Goal: Communication & Community: Participate in discussion

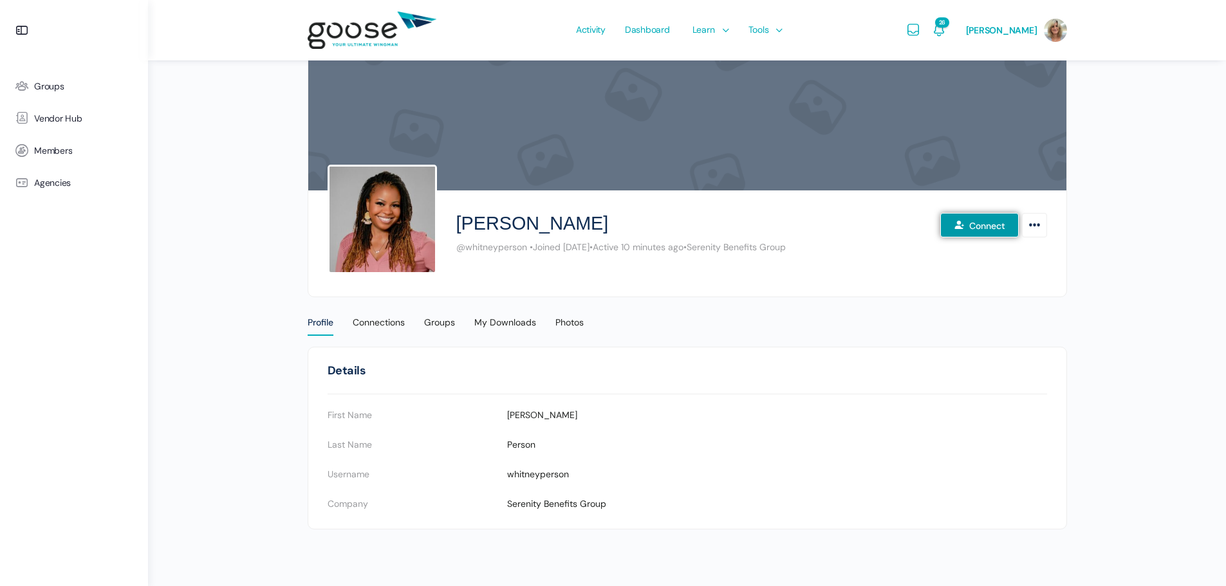
scroll to position [19, 0]
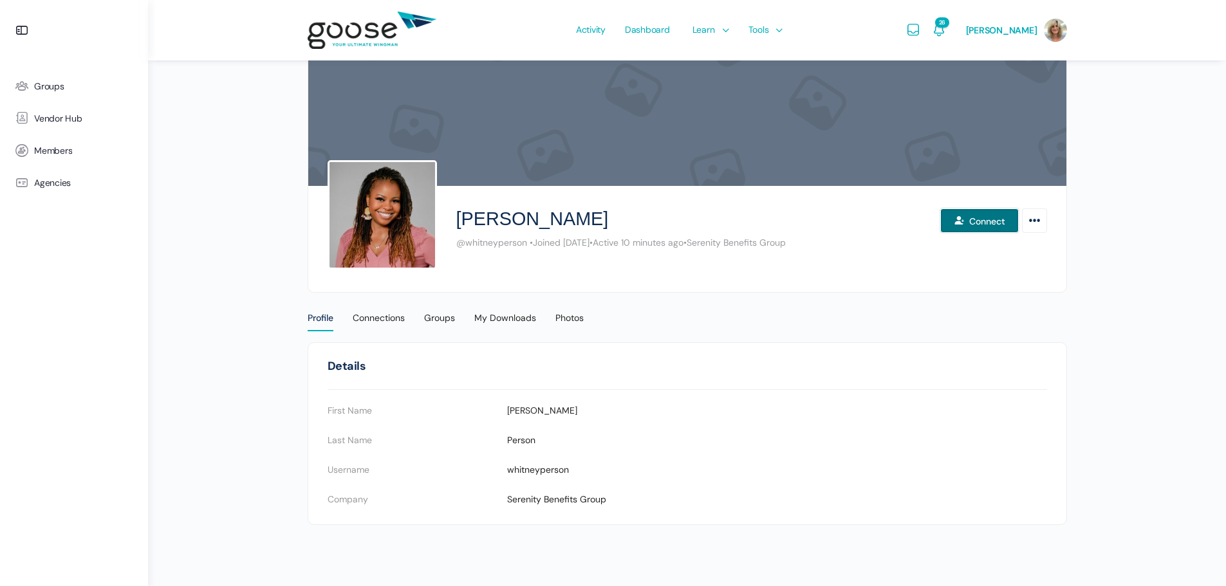
click at [974, 214] on button "Connect" at bounding box center [979, 220] width 79 height 24
click at [1031, 225] on icon "More Options" at bounding box center [1035, 220] width 14 height 23
click at [1008, 265] on link "Send Message" at bounding box center [984, 271] width 110 height 24
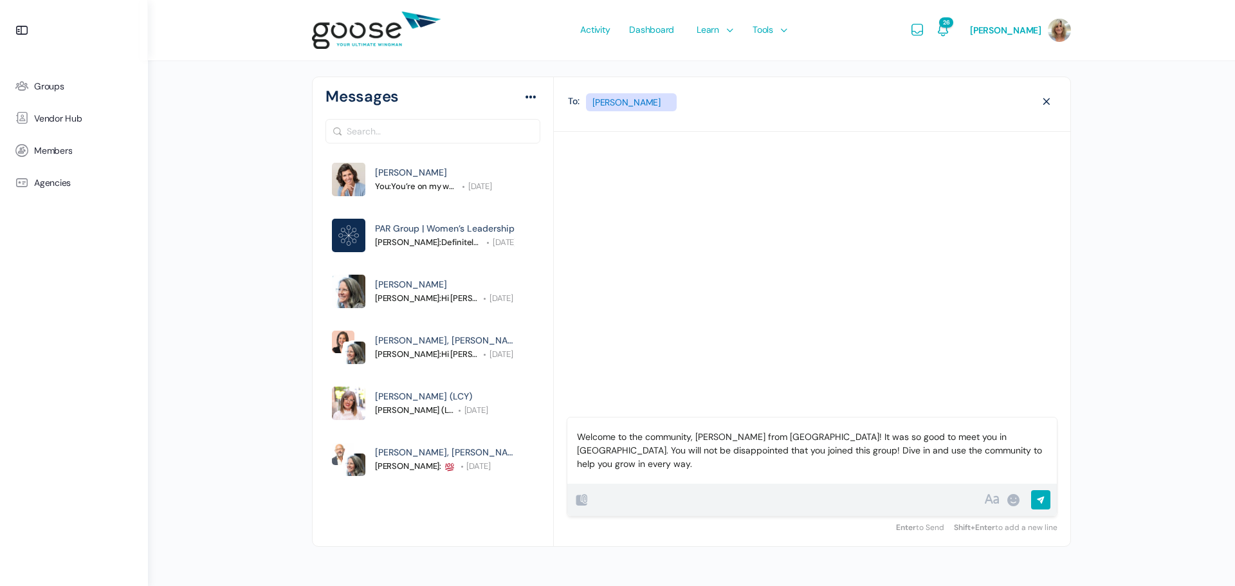
click at [1042, 495] on input "Send" at bounding box center [1076, 503] width 90 height 26
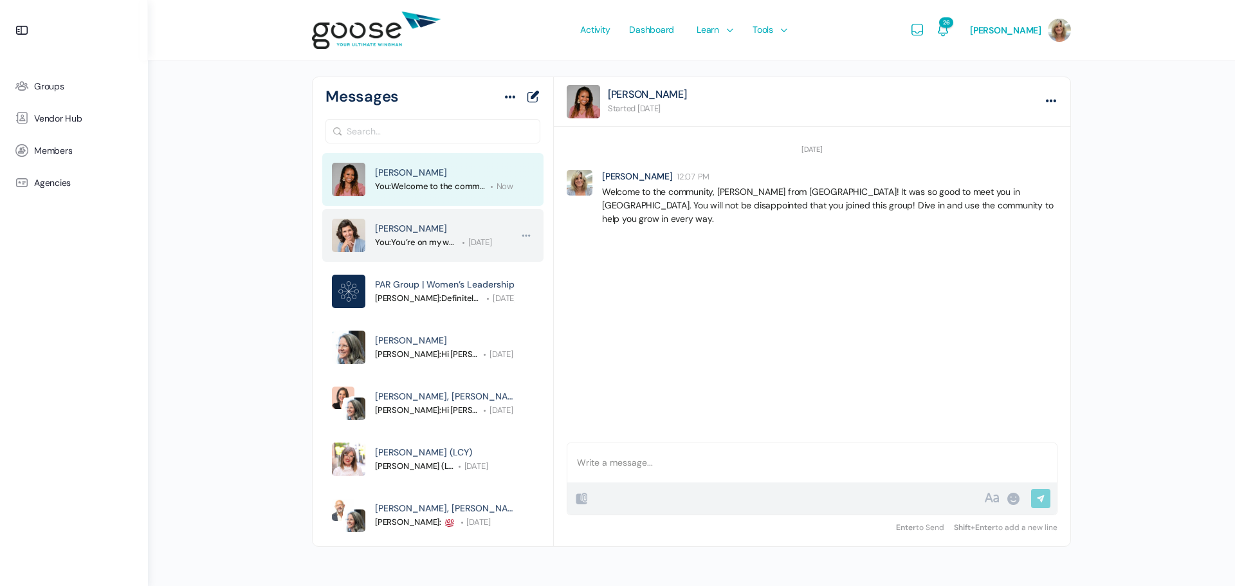
click at [412, 227] on span "[PERSON_NAME]" at bounding box center [411, 229] width 72 height 12
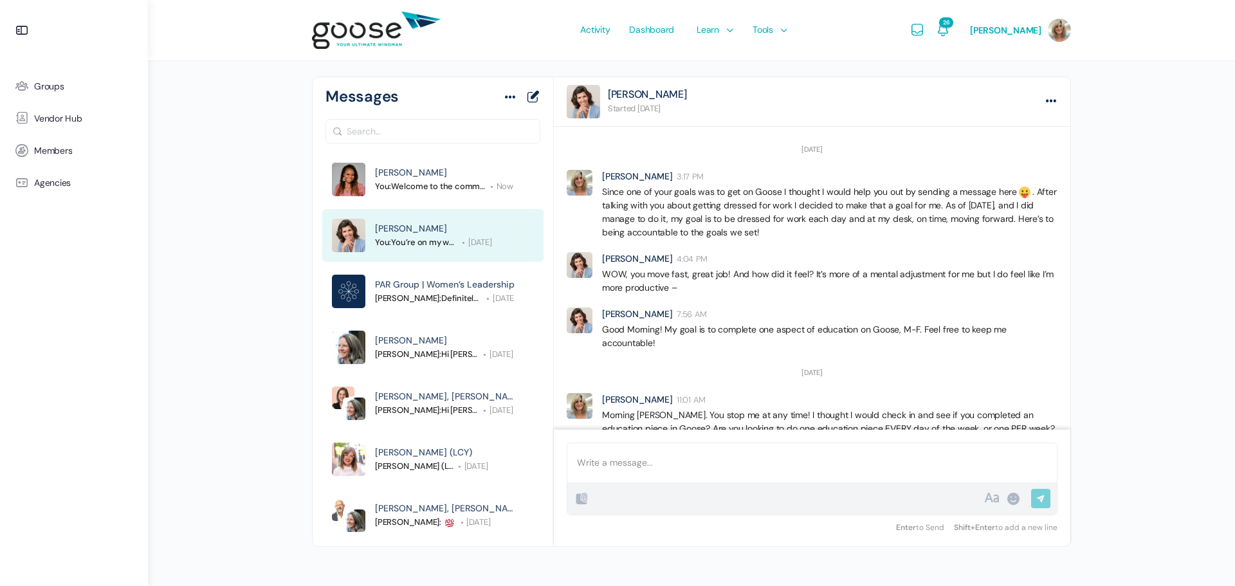
scroll to position [771, 0]
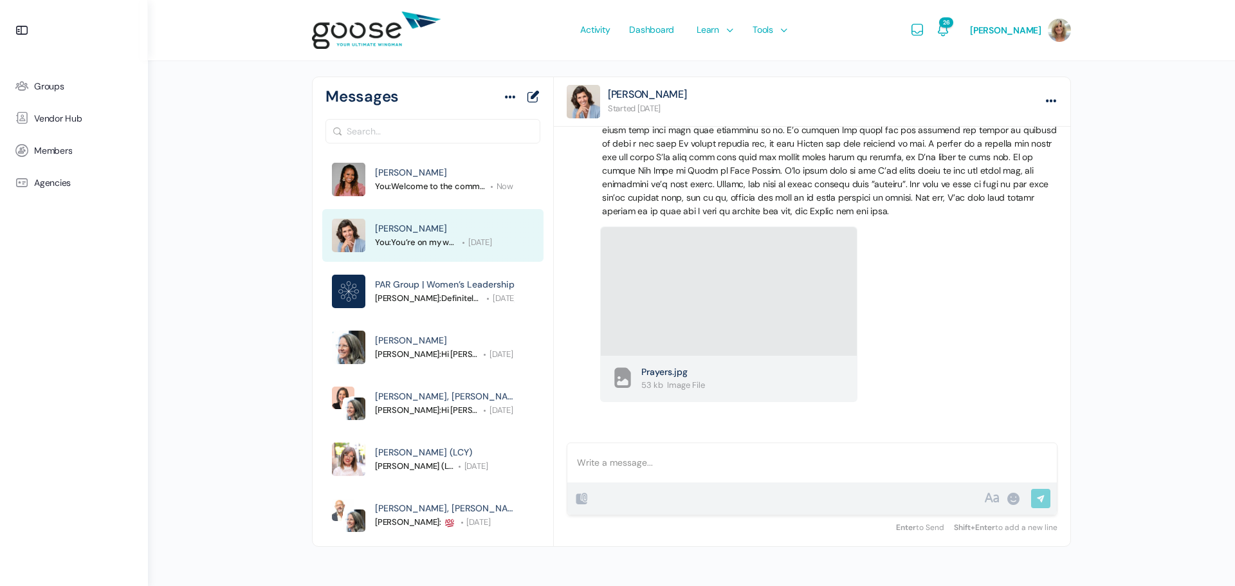
click at [696, 465] on div at bounding box center [813, 462] width 490 height 39
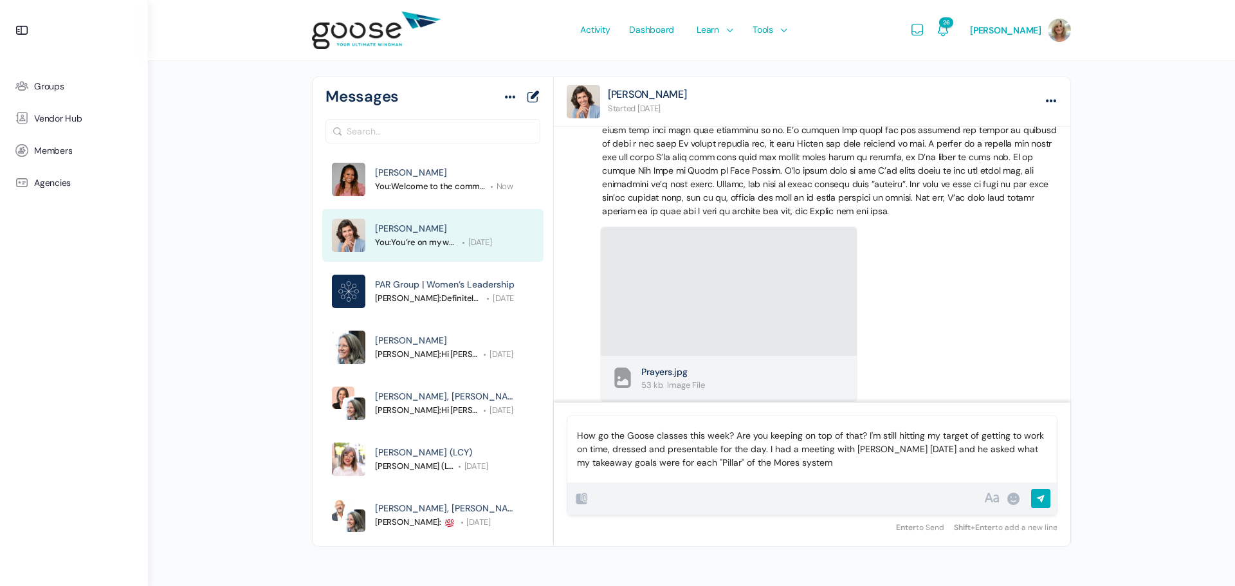
click at [827, 468] on p "How go the Goose classes this week? Are you keeping on top of that? I'm still h…" at bounding box center [812, 449] width 470 height 41
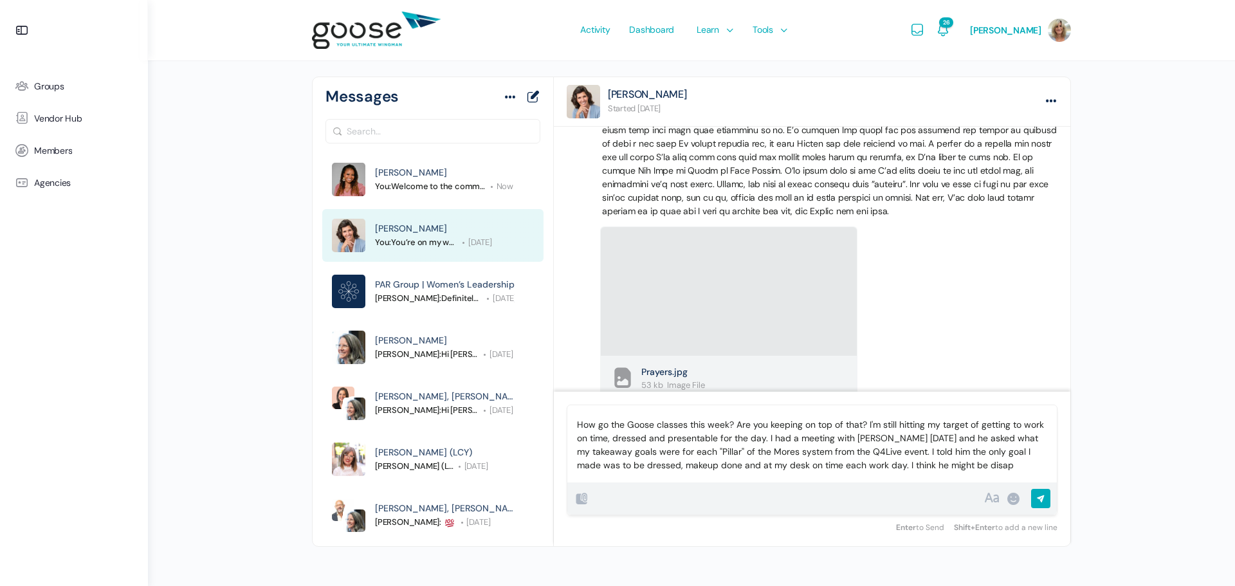
scroll to position [2, 0]
click at [1017, 497] on div at bounding box center [1013, 498] width 15 height 15
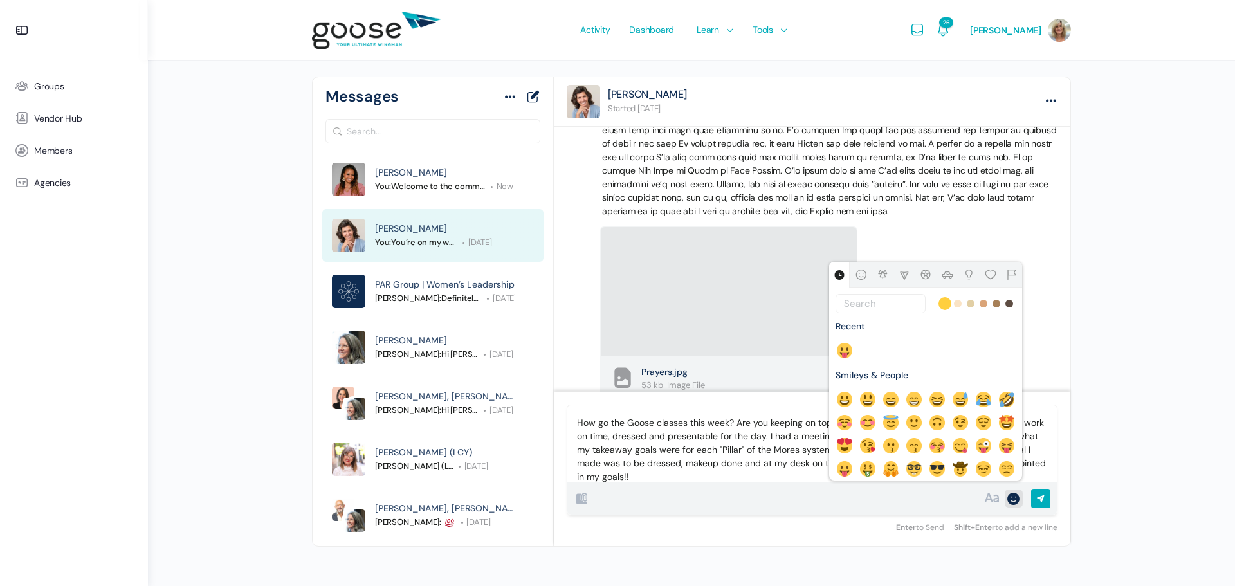
click at [999, 407] on img at bounding box center [1006, 399] width 15 height 15
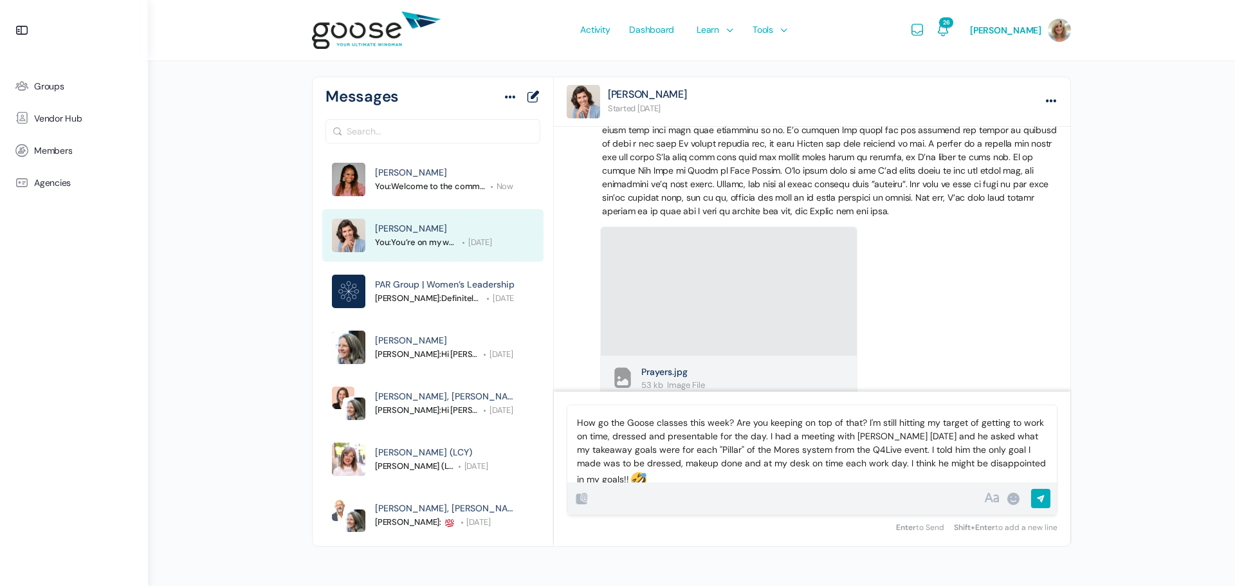
click at [1039, 498] on input "Send Reply" at bounding box center [1040, 500] width 19 height 22
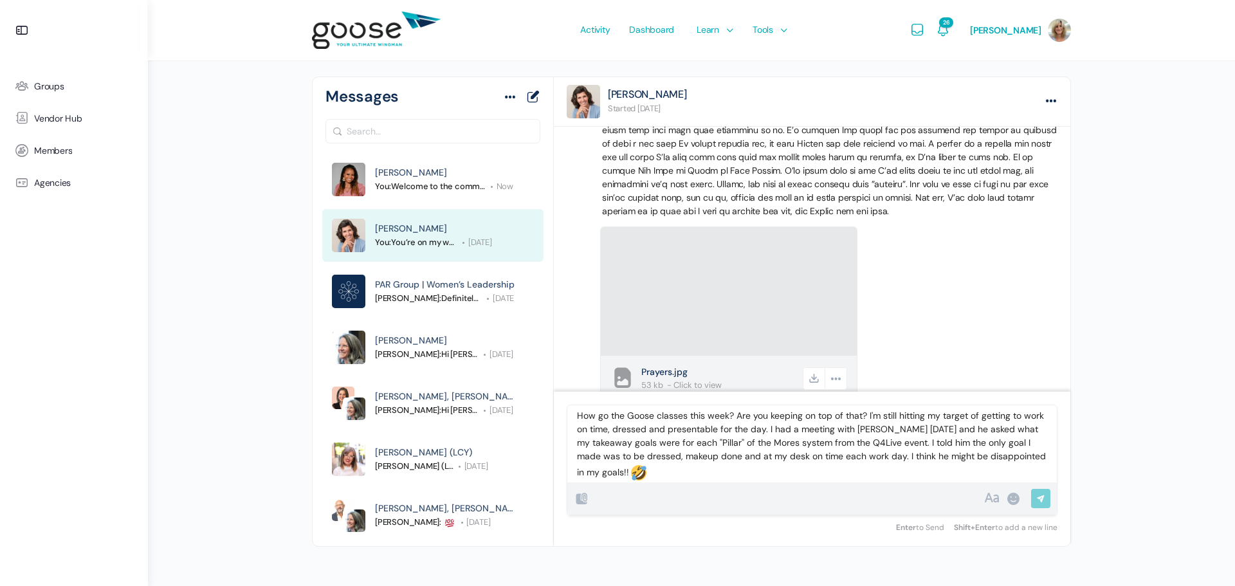
scroll to position [0, 0]
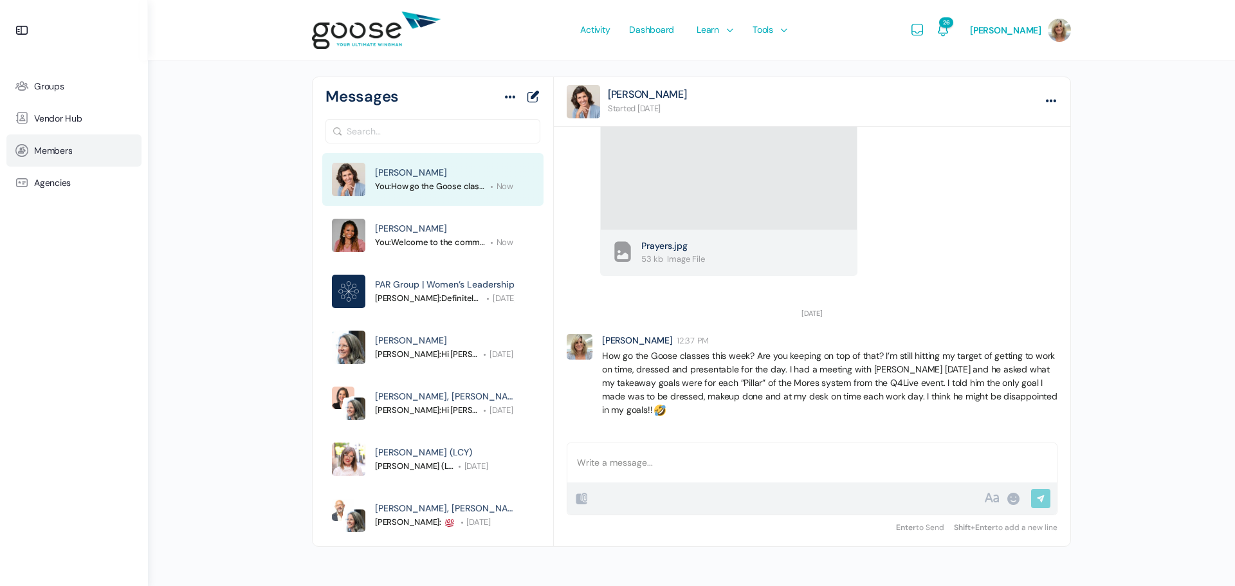
click at [74, 147] on link "Members" at bounding box center [73, 150] width 135 height 32
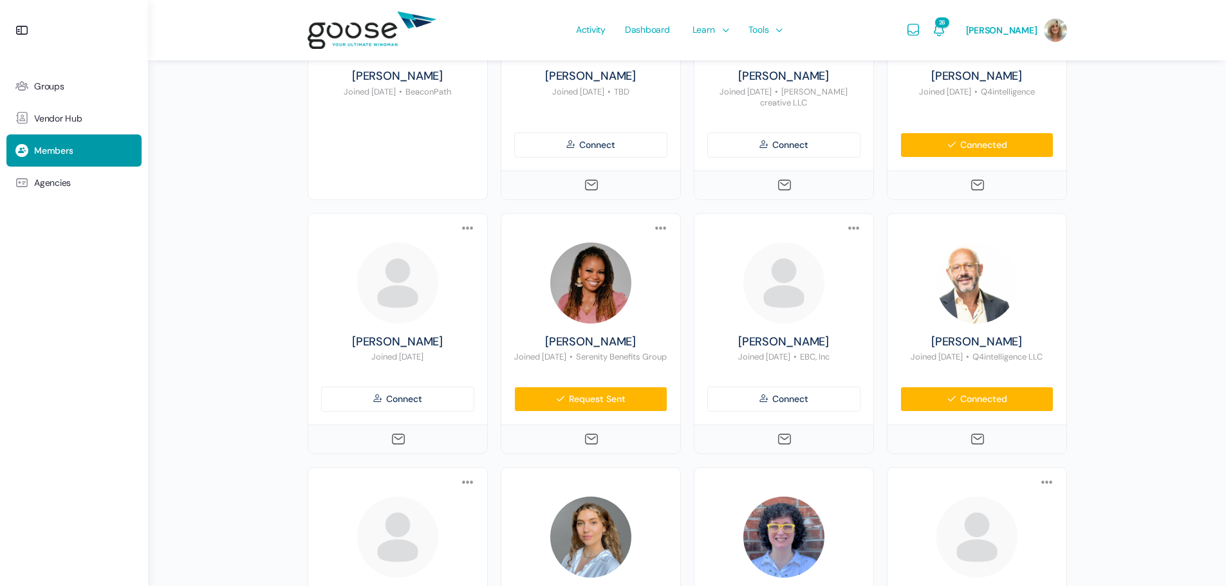
scroll to position [515, 0]
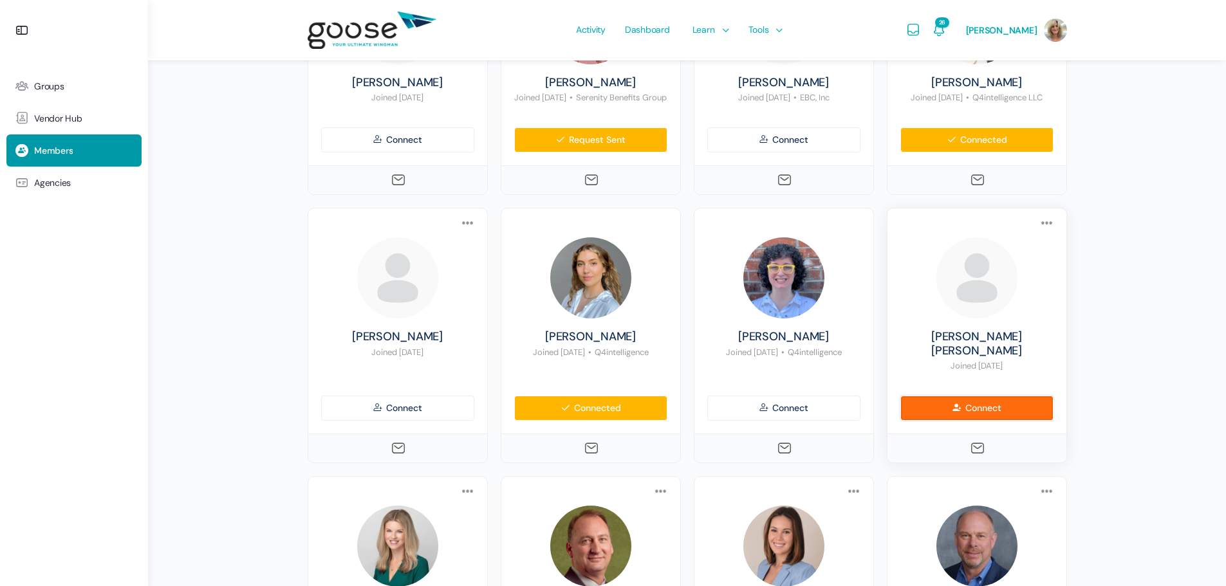
click at [986, 396] on link "Connect" at bounding box center [976, 408] width 153 height 25
click at [977, 441] on icon at bounding box center [977, 448] width 15 height 15
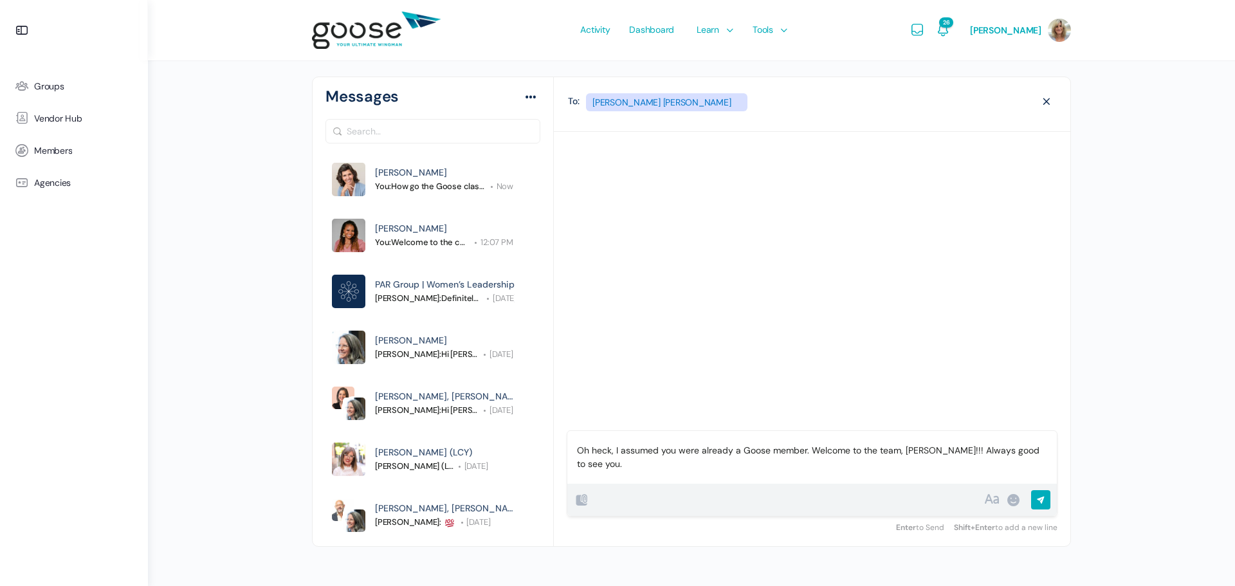
click at [1042, 497] on input "Send" at bounding box center [1076, 503] width 90 height 26
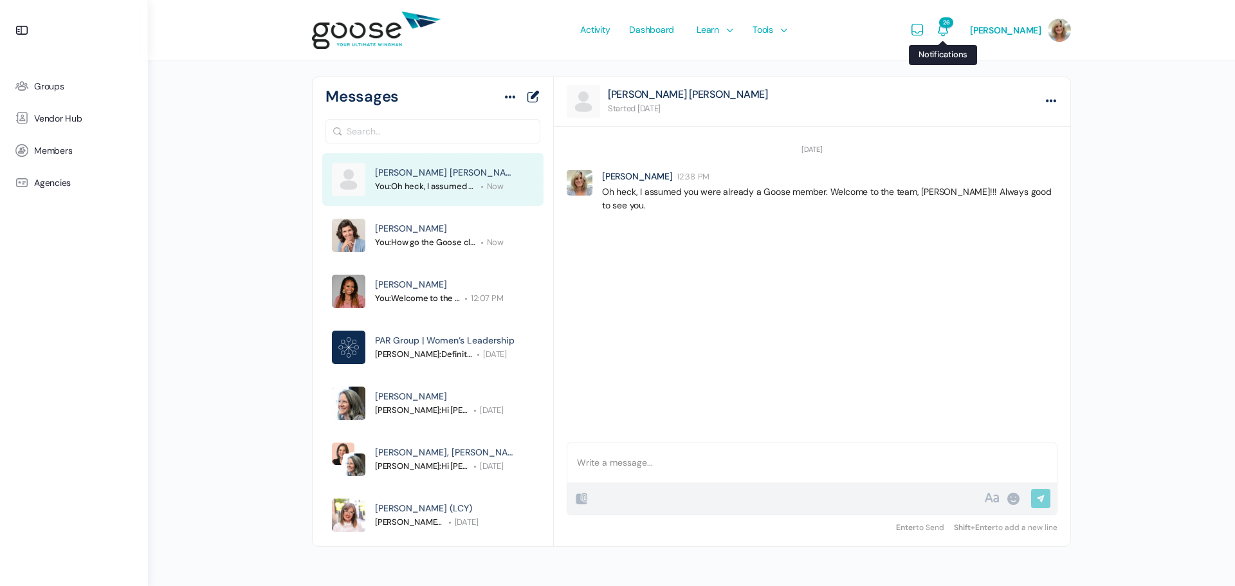
click at [950, 28] on icon "Notifications" at bounding box center [943, 30] width 15 height 15
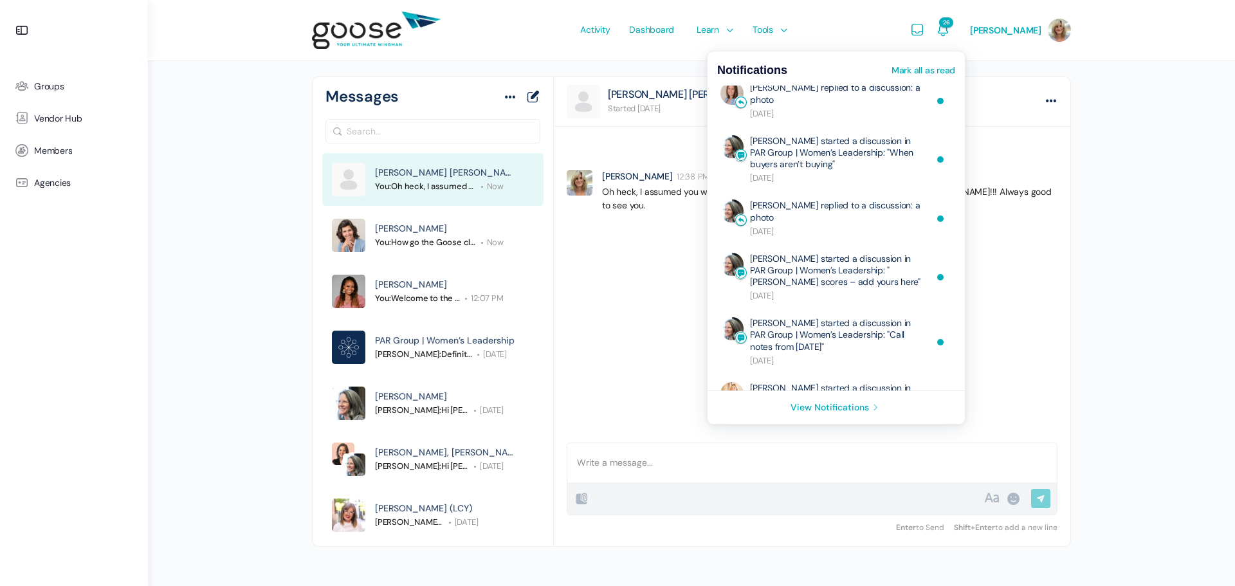
scroll to position [450, 0]
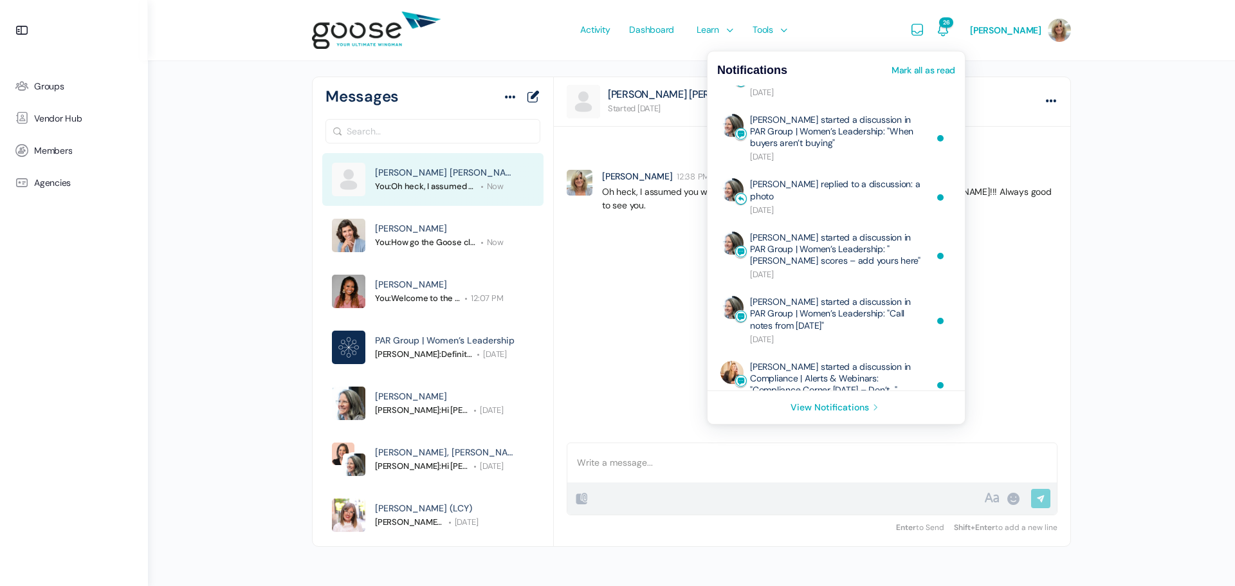
click at [932, 69] on link "Mark all as read" at bounding box center [924, 70] width 64 height 9
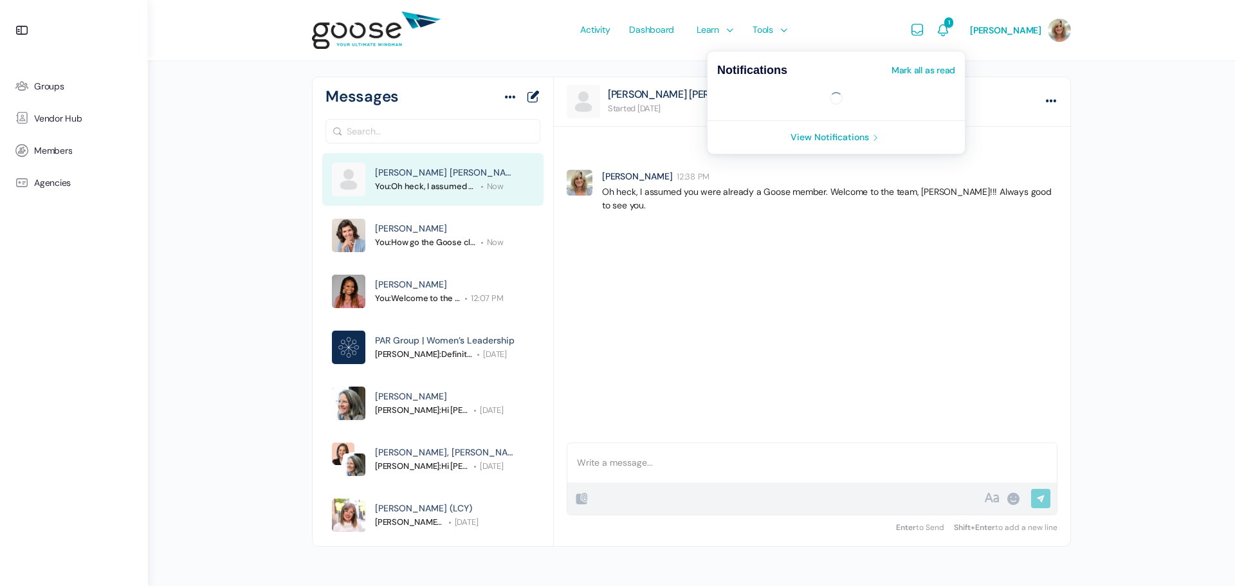
scroll to position [0, 0]
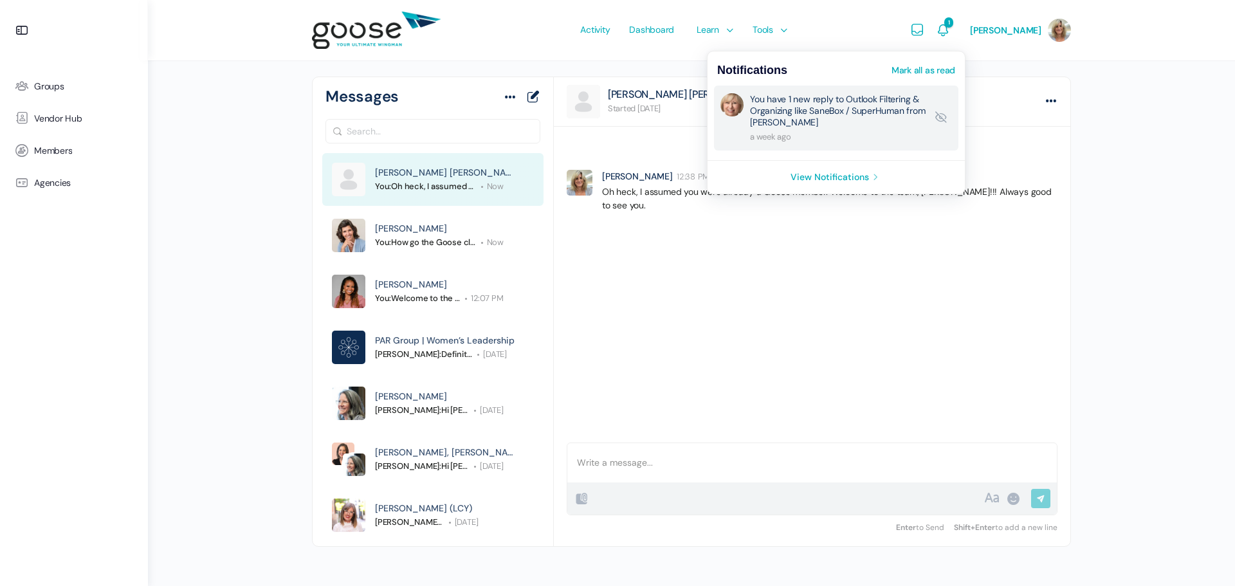
click at [862, 102] on link "You have 1 new reply to Outlook Filtering & Organizing like SaneBox / SuperHuma…" at bounding box center [838, 118] width 176 height 50
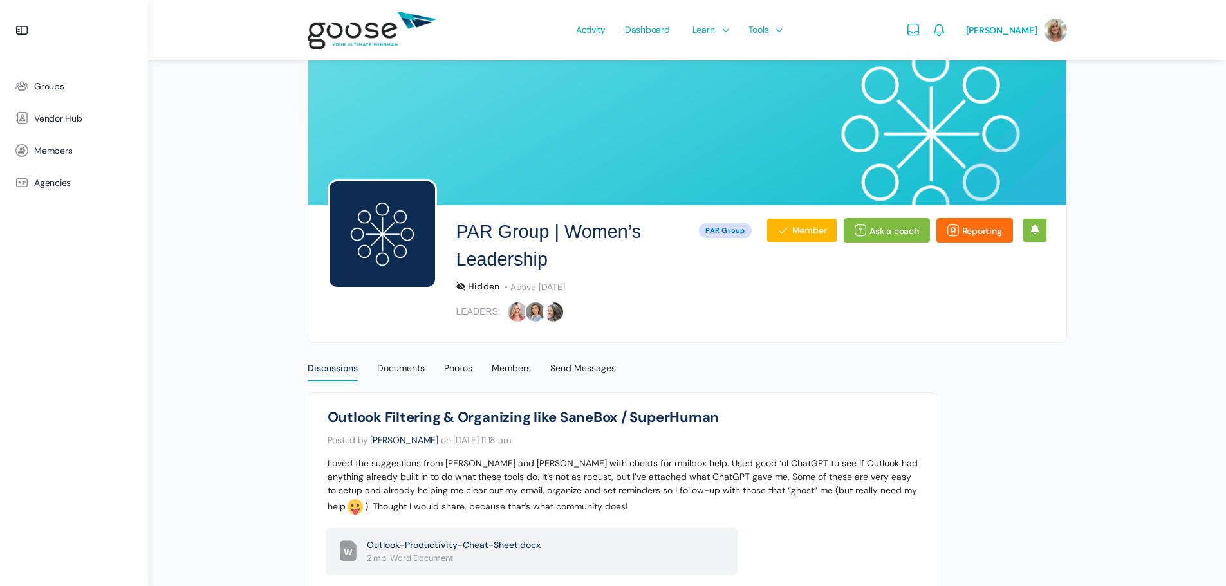
scroll to position [342, 0]
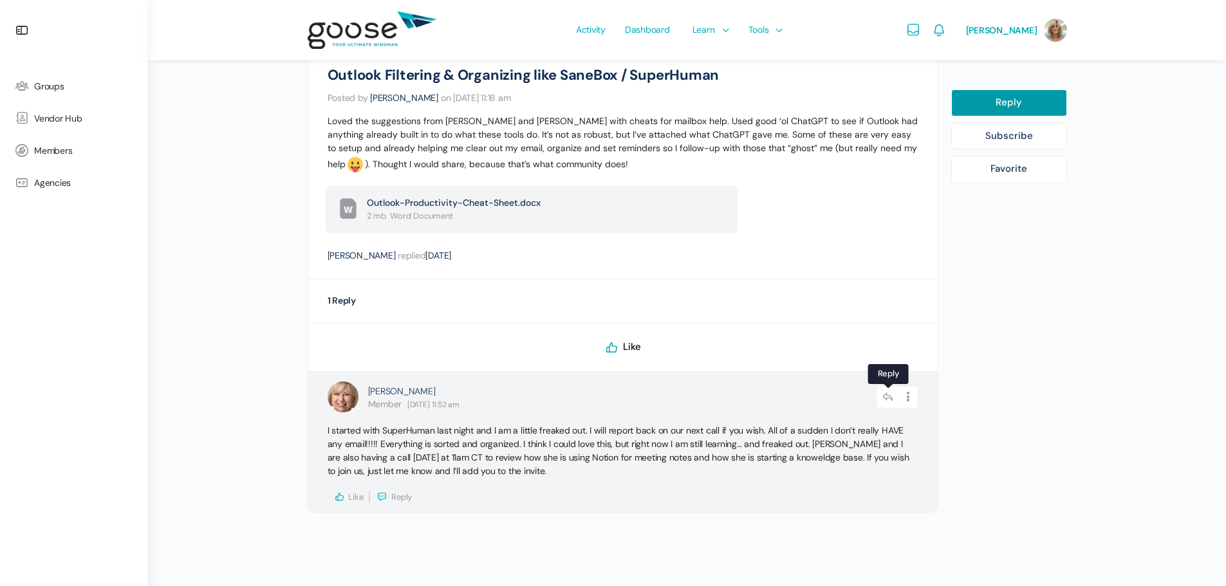
click at [887, 398] on icon at bounding box center [888, 397] width 24 height 23
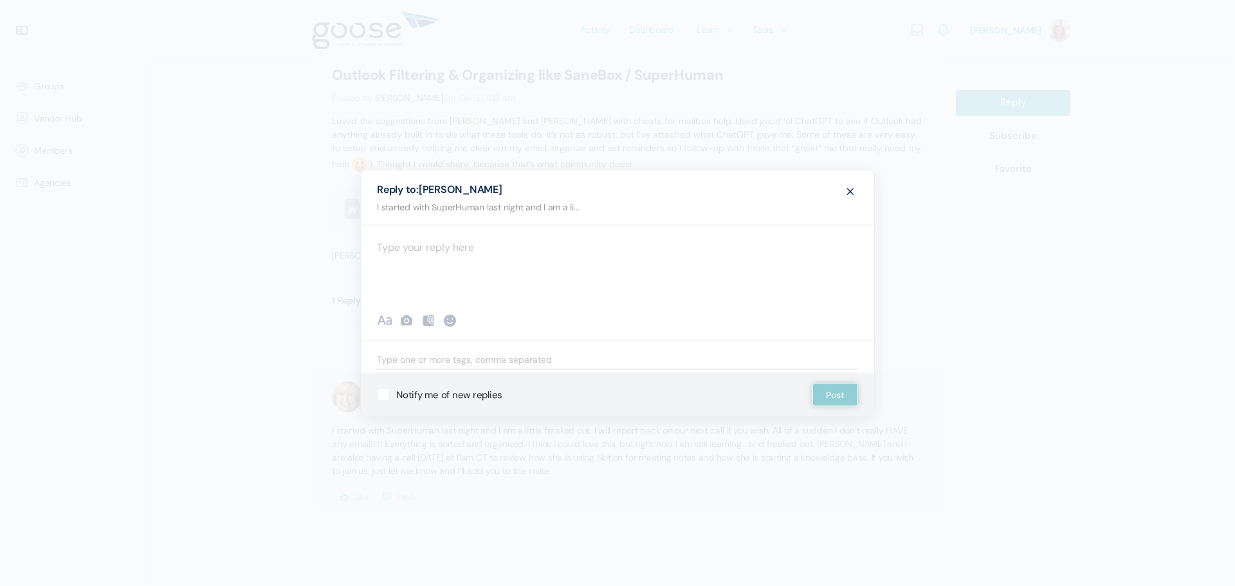
click at [483, 246] on div at bounding box center [617, 263] width 513 height 77
click at [421, 393] on label "Notify me of new replies" at bounding box center [439, 394] width 125 height 13
click at [385, 393] on input "Notify me of new replies" at bounding box center [381, 389] width 8 height 8
checkbox input "true"
click at [838, 396] on button "Post" at bounding box center [836, 395] width 46 height 23
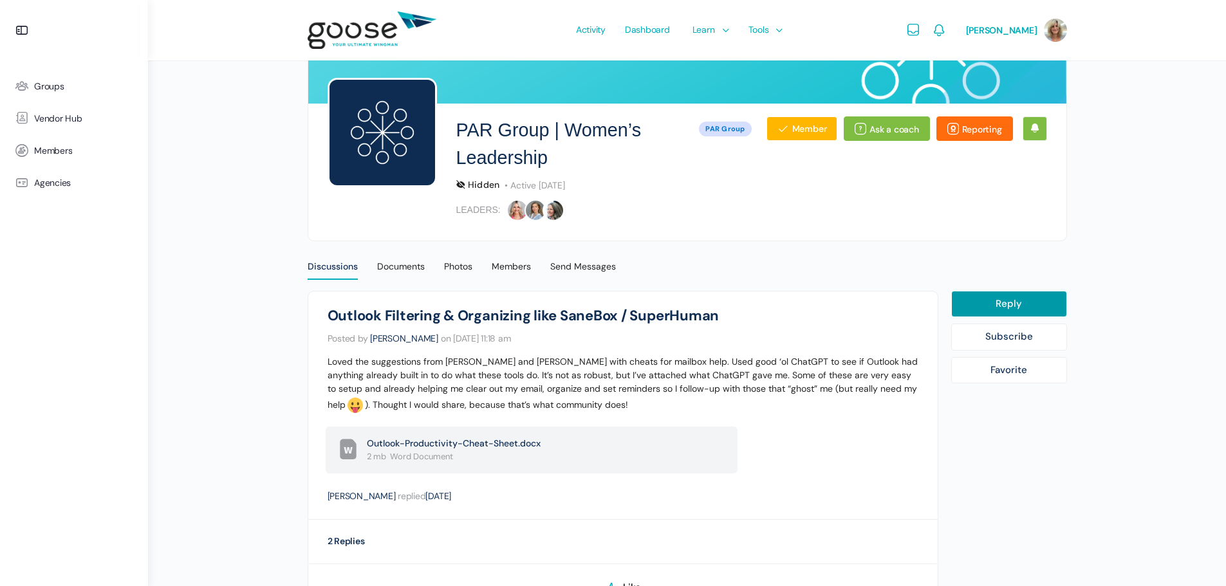
scroll to position [0, 0]
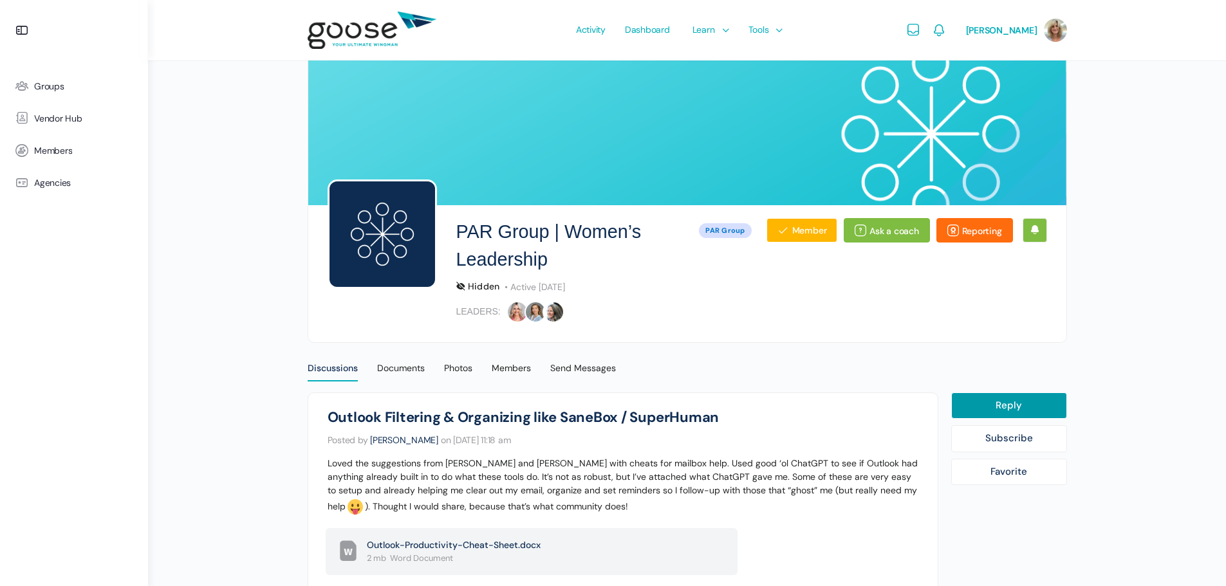
click at [370, 34] on img at bounding box center [372, 30] width 129 height 51
